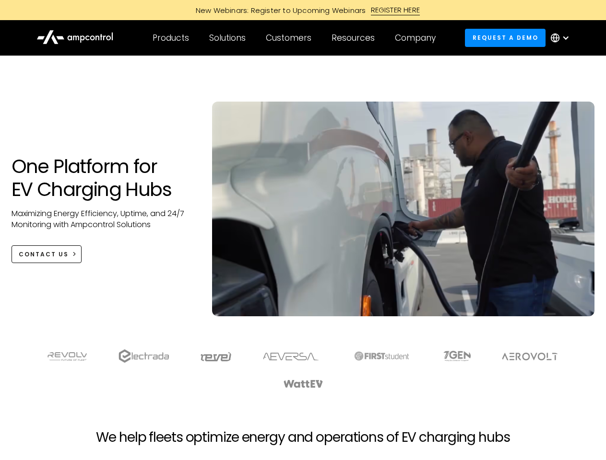
click at [295, 38] on div "Customers" at bounding box center [289, 38] width 46 height 11
click at [170, 38] on div "Products" at bounding box center [171, 38] width 36 height 11
click at [228, 38] on div "Solutions" at bounding box center [227, 38] width 36 height 11
click at [290, 38] on div "Customers" at bounding box center [289, 38] width 46 height 11
click at [355, 38] on div "Resources" at bounding box center [352, 38] width 43 height 11
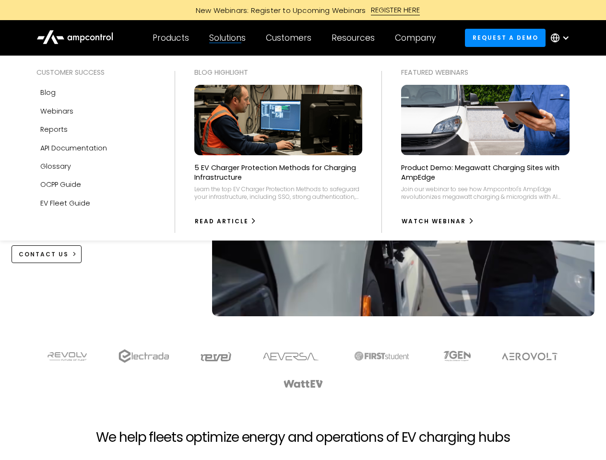
click at [418, 38] on div "Company" at bounding box center [415, 38] width 41 height 11
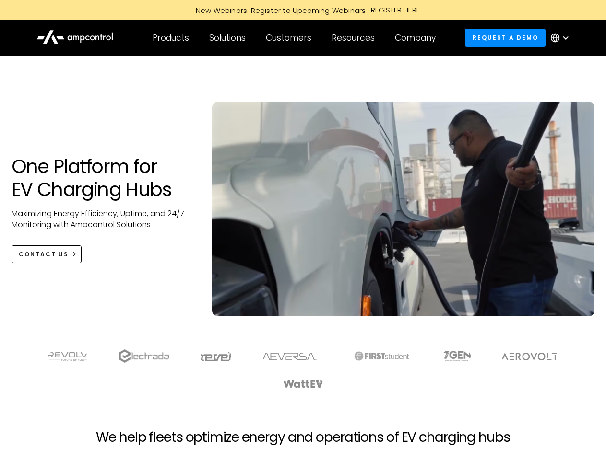
click at [562, 38] on div at bounding box center [566, 38] width 8 height 8
